Goal: Use online tool/utility: Utilize a website feature to perform a specific function

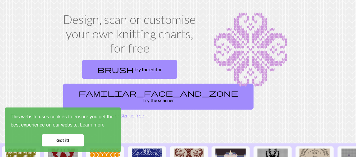
drag, startPoint x: 53, startPoint y: 142, endPoint x: 208, endPoint y: 93, distance: 162.6
click at [54, 142] on link "Got it!" at bounding box center [63, 141] width 42 height 12
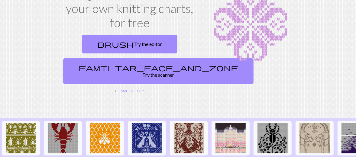
scroll to position [61, 0]
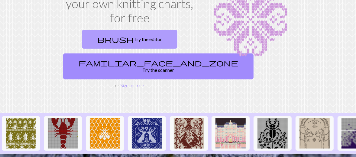
click at [141, 49] on link "brush Try the editor" at bounding box center [130, 39] width 96 height 19
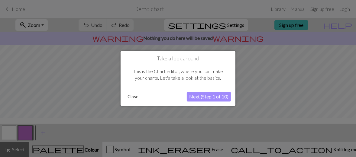
click at [214, 97] on button "Next (Step 1 of 10)" at bounding box center [209, 97] width 44 height 10
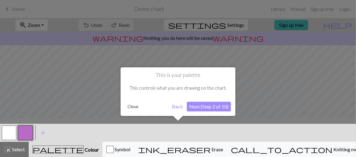
scroll to position [3, 0]
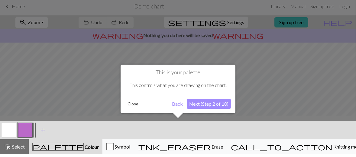
click at [212, 104] on button "Next (Step 2 of 10)" at bounding box center [209, 104] width 44 height 10
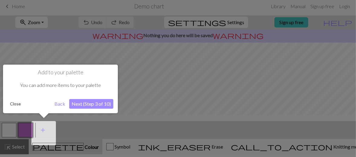
click at [100, 103] on button "Next (Step 3 of 10)" at bounding box center [91, 104] width 44 height 10
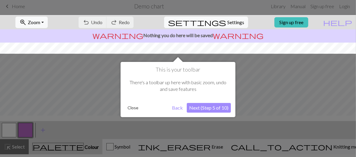
click at [210, 108] on button "Next (Step 5 of 10)" at bounding box center [209, 108] width 44 height 10
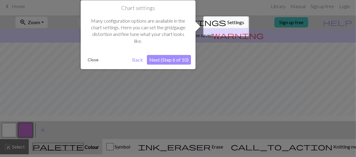
scroll to position [0, 0]
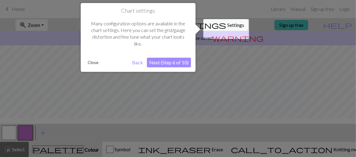
click at [183, 65] on button "Next (Step 6 of 10)" at bounding box center [169, 63] width 44 height 10
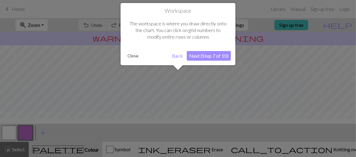
scroll to position [44, 0]
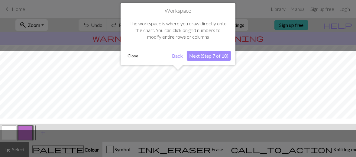
click at [208, 56] on button "Next (Step 7 of 10)" at bounding box center [209, 56] width 44 height 10
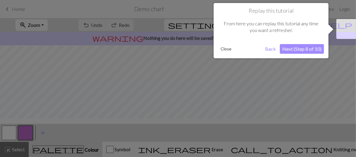
click at [305, 48] on button "Next (Step 8 of 10)" at bounding box center [302, 49] width 44 height 10
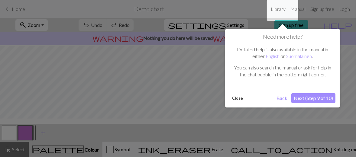
click at [310, 101] on button "Next (Step 9 of 10)" at bounding box center [314, 99] width 44 height 10
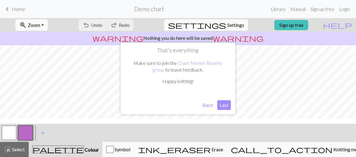
click at [226, 104] on button "Last" at bounding box center [225, 105] width 14 height 10
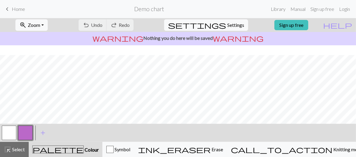
scroll to position [3, 0]
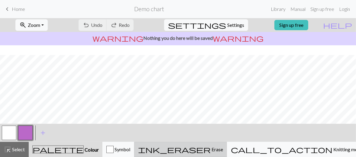
click at [223, 151] on span "Erase" at bounding box center [217, 150] width 12 height 6
